Goal: Task Accomplishment & Management: Manage account settings

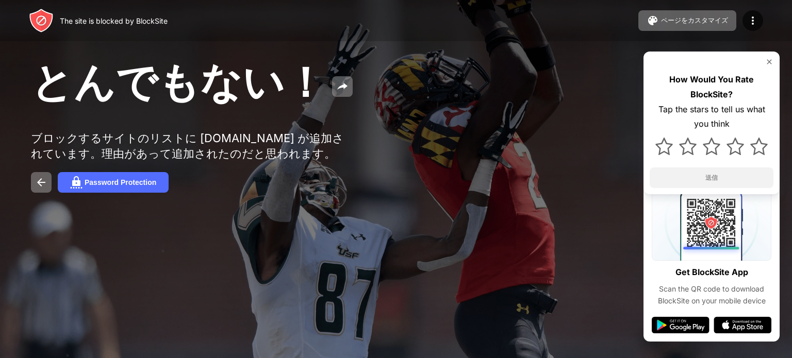
drag, startPoint x: 746, startPoint y: 66, endPoint x: 350, endPoint y: 122, distance: 400.2
click at [350, 122] on div "とんでもない！ ブロックするサイトのリストに [DOMAIN_NAME] が追加されています。理由があって追加されたのだと思われます。 Password Pr…" at bounding box center [396, 124] width 792 height 248
click at [693, 20] on div "ページをカスタマイズ" at bounding box center [694, 20] width 67 height 9
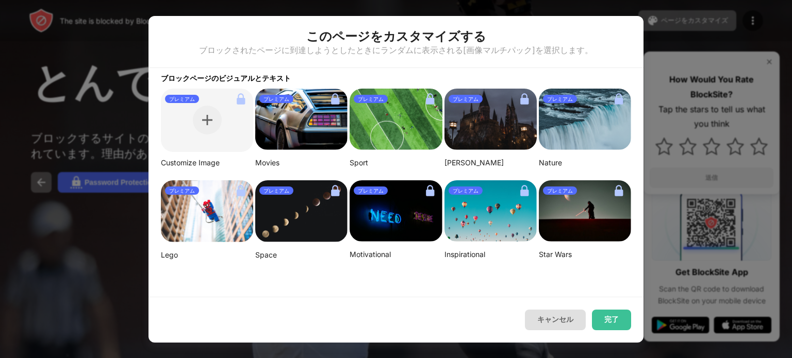
click at [546, 324] on button "キャンセル" at bounding box center [555, 320] width 61 height 21
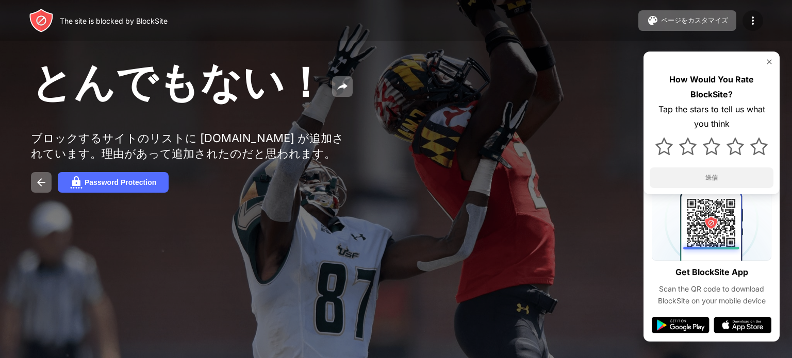
click at [749, 20] on img at bounding box center [752, 20] width 12 height 12
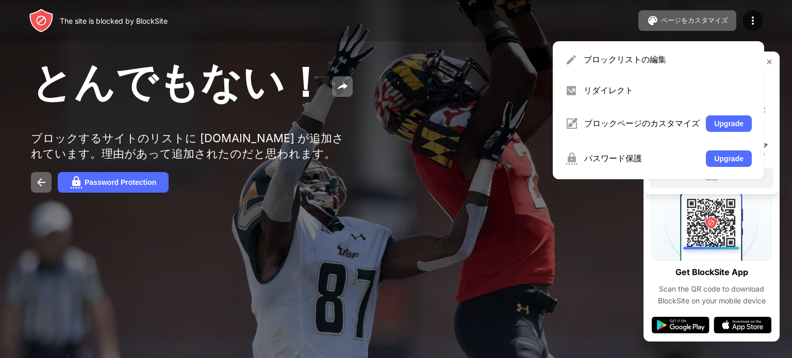
click at [648, 59] on div "ブロックリストの編集" at bounding box center [667, 59] width 168 height 11
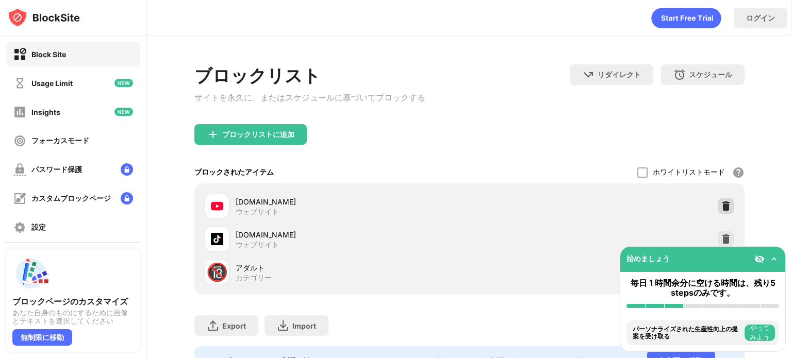
click at [720, 211] on img at bounding box center [725, 206] width 10 height 10
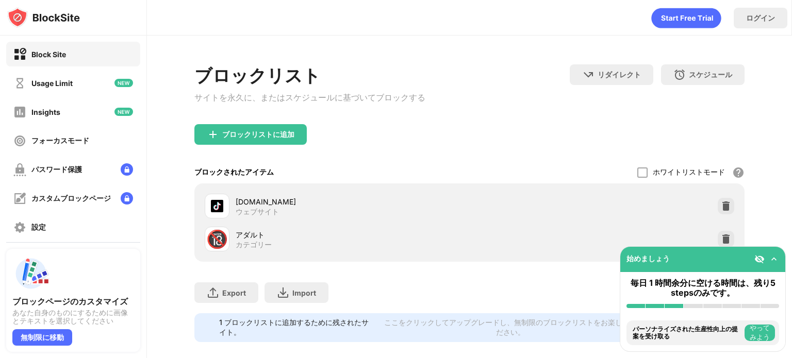
scroll to position [24, 0]
